Goal: Information Seeking & Learning: Learn about a topic

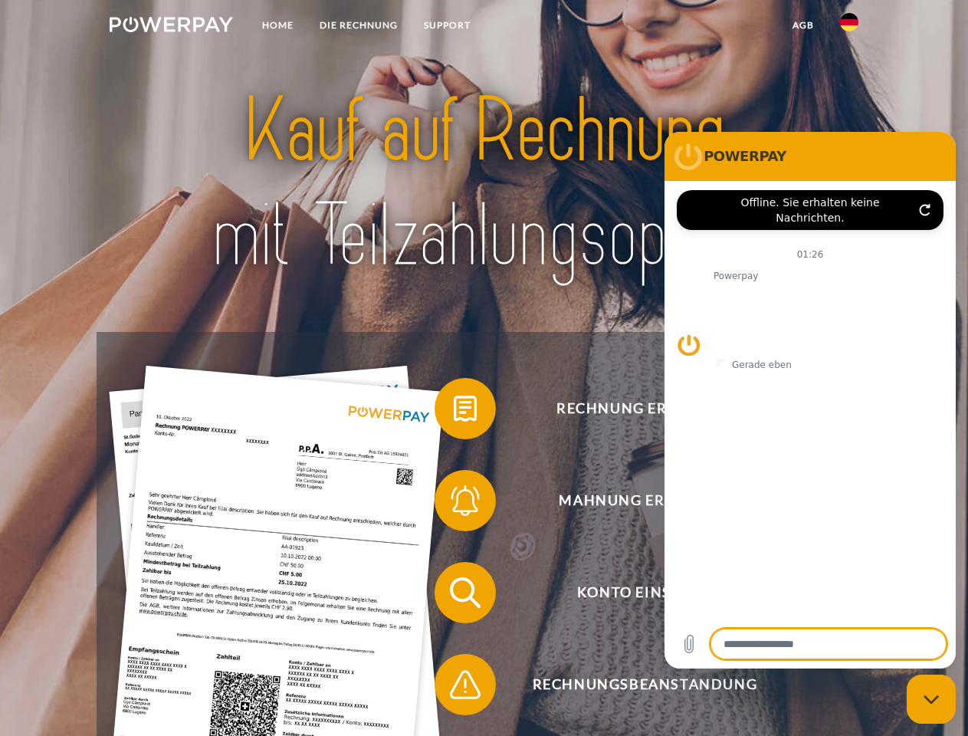
click at [171, 27] on img at bounding box center [171, 24] width 123 height 15
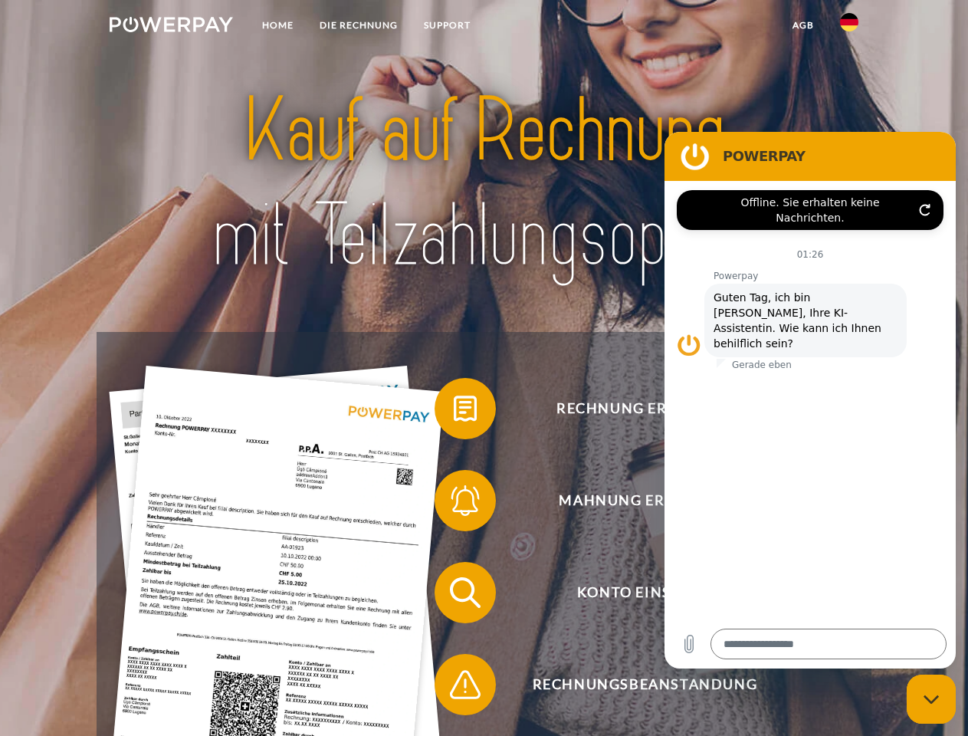
click at [850, 27] on img at bounding box center [849, 22] width 18 height 18
click at [803, 25] on link "agb" at bounding box center [804, 26] width 48 height 28
click at [454, 412] on span at bounding box center [442, 408] width 77 height 77
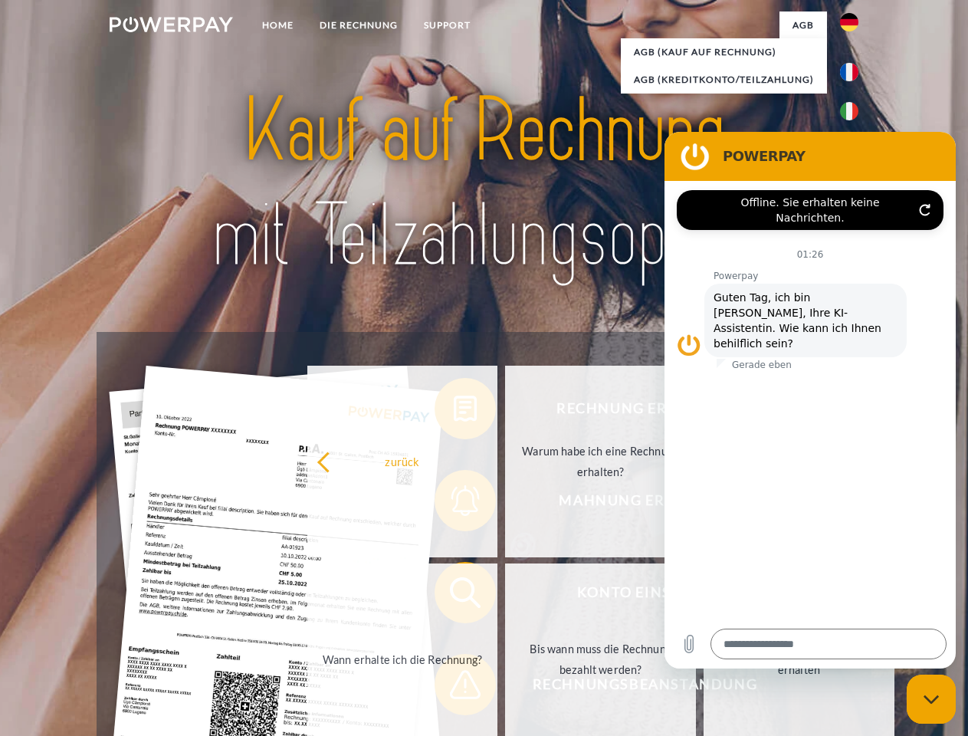
click at [454, 504] on div "Rechnung erhalten? Mahnung erhalten? Konto einsehen" at bounding box center [484, 638] width 774 height 613
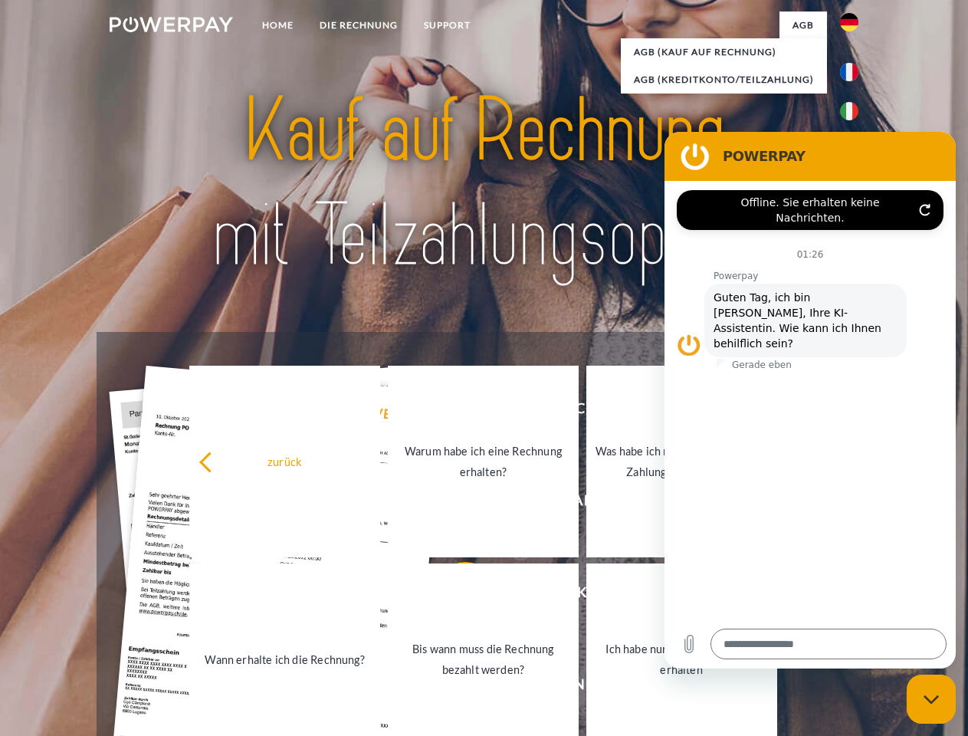
click at [454, 596] on link "Bis wann muss die Rechnung bezahlt werden?" at bounding box center [483, 660] width 191 height 192
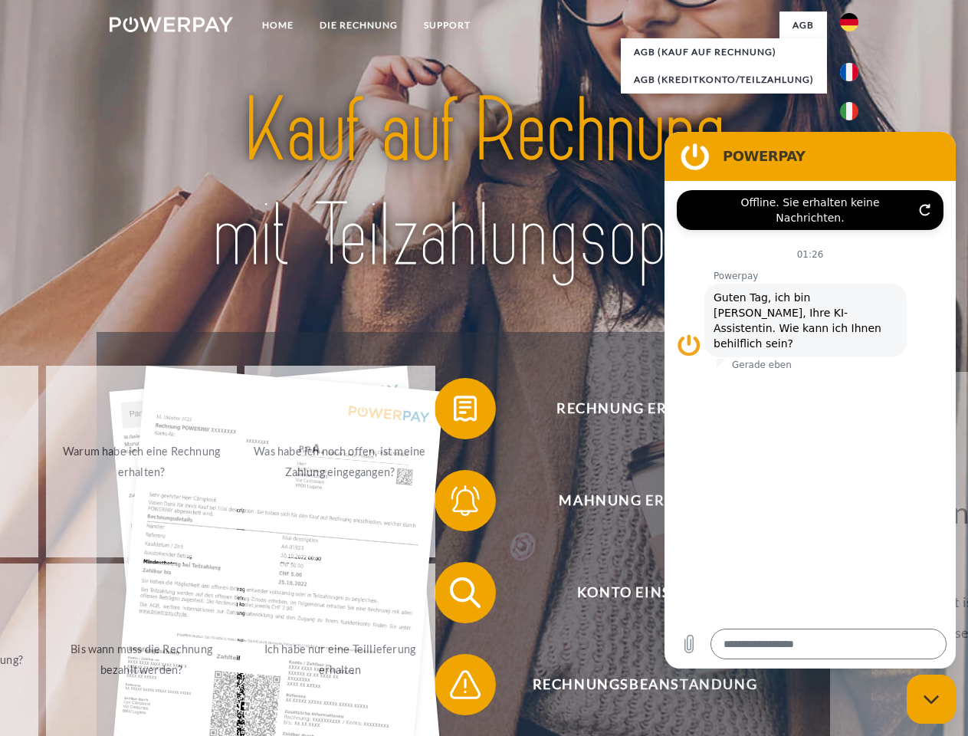
click at [452, 688] on div "zurück Warum habe ich eine Rechnung erhalten? Was habe ich noch offen, ist mein…" at bounding box center [143, 561] width 620 height 396
click at [932, 699] on icon "Messaging-Fenster schließen" at bounding box center [932, 700] width 16 height 10
type textarea "*"
